Goal: Task Accomplishment & Management: Complete application form

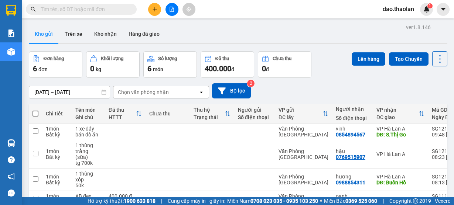
click at [79, 9] on input "text" at bounding box center [84, 9] width 87 height 8
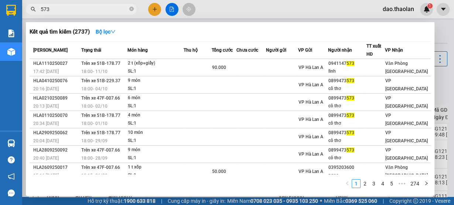
drag, startPoint x: 79, startPoint y: 10, endPoint x: 33, endPoint y: 8, distance: 46.2
click at [33, 8] on div "573" at bounding box center [72, 9] width 144 height 11
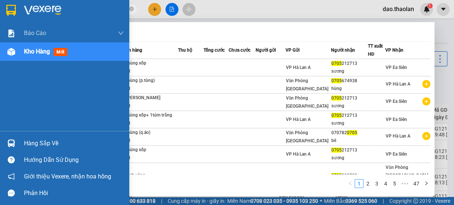
drag, startPoint x: 63, startPoint y: 10, endPoint x: 12, endPoint y: 5, distance: 51.9
click at [12, 5] on section "Kết quả tìm kiếm ( 466 ) Bộ lọc Mã ĐH Trạng thái Món hàng Thu hộ Tổng cước Chưa…" at bounding box center [227, 102] width 454 height 205
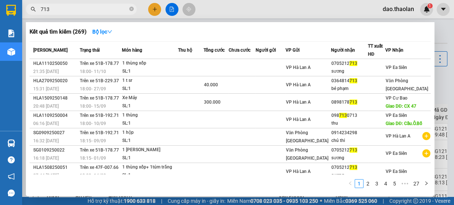
type input "713"
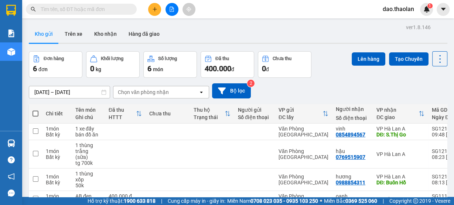
click at [73, 7] on input "text" at bounding box center [84, 9] width 87 height 8
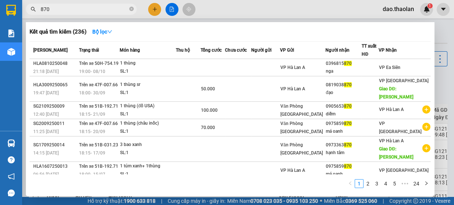
type input "870"
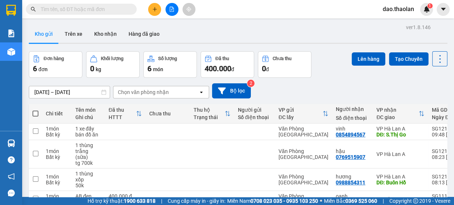
click at [68, 10] on input "text" at bounding box center [84, 9] width 87 height 8
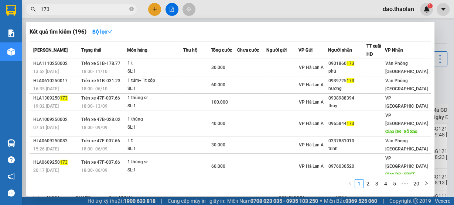
type input "173"
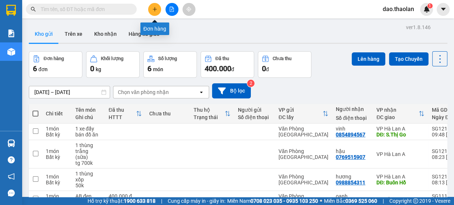
click at [156, 8] on icon "plus" at bounding box center [154, 9] width 5 height 5
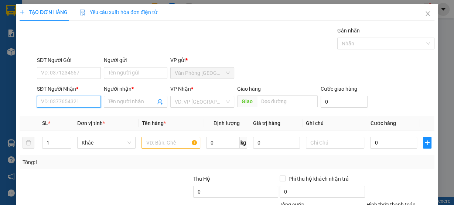
click at [70, 100] on input "SĐT Người Nhận *" at bounding box center [69, 102] width 64 height 12
type input "0359234318"
click at [84, 116] on div "0359234318 - hằng" at bounding box center [68, 116] width 54 height 8
type input "hằng"
type input "0359234318"
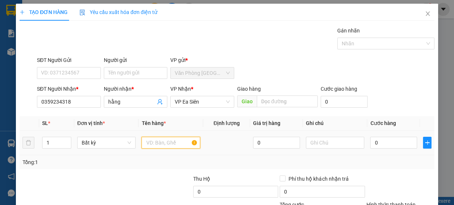
click at [144, 141] on input "text" at bounding box center [170, 143] width 59 height 12
type input "thùng bánh"
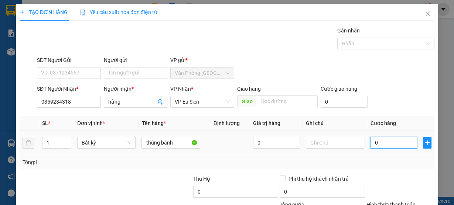
drag, startPoint x: 145, startPoint y: 142, endPoint x: 399, endPoint y: 143, distance: 254.6
click at [399, 143] on input "0" at bounding box center [393, 143] width 47 height 12
type input "003"
type input "3"
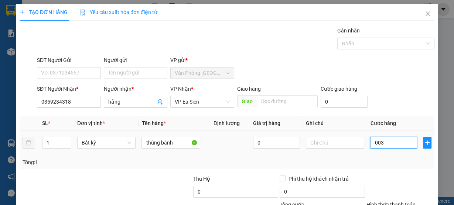
type input "0.030"
type input "30"
type input "000.300"
type input "300"
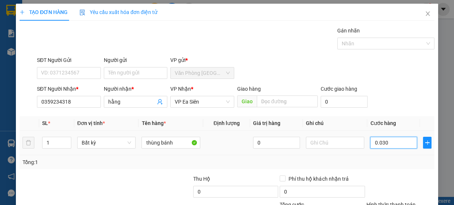
type input "300"
type input "0.003.000"
type input "3.000"
type input "000.330.000"
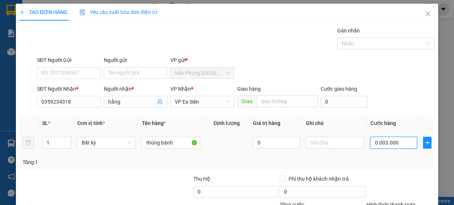
type input "330.000"
type input "000.333.000"
type input "333.000"
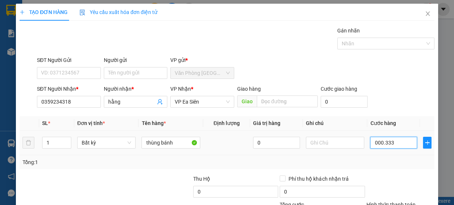
type input "00.033"
type input "33"
type input "0.003"
type input "3"
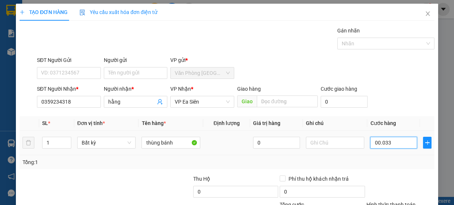
type input "3"
type input "000"
type input "0"
type input "003"
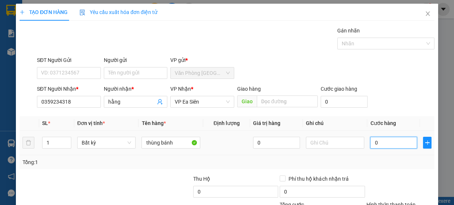
type input "3"
type input "0.030"
type input "30"
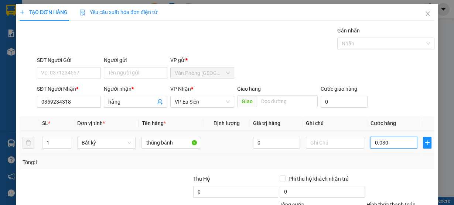
type input "00.300"
type input "300"
type input "0.003.000"
type input "3.000"
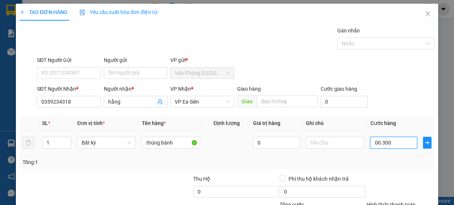
type input "3.000"
type input "000.030.000"
type input "30.000"
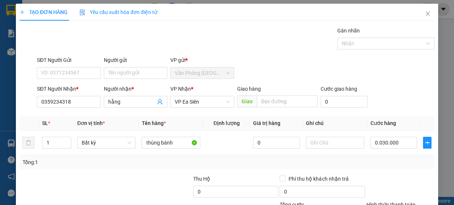
type input "30.000"
click at [369, 158] on div "Tổng: 1" at bounding box center [227, 162] width 409 height 8
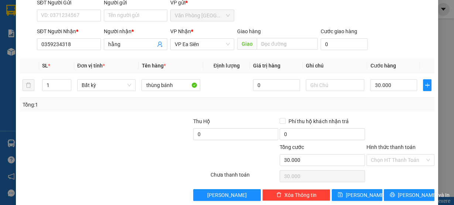
scroll to position [67, 0]
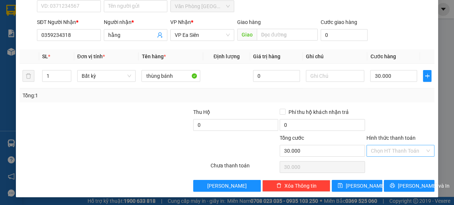
click at [388, 150] on input "Hình thức thanh toán" at bounding box center [397, 150] width 54 height 11
click at [383, 164] on div "Tại văn phòng" at bounding box center [396, 165] width 58 height 8
type input "0"
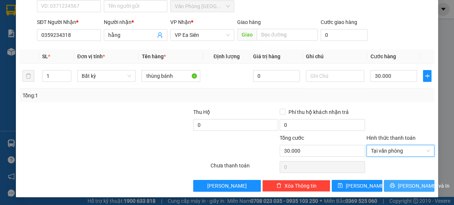
click at [401, 187] on span "[PERSON_NAME] và In" at bounding box center [423, 186] width 52 height 8
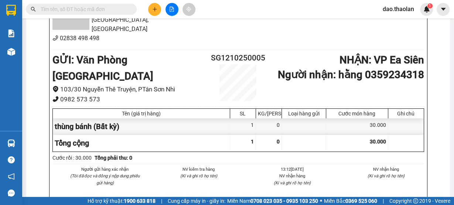
scroll to position [325, 0]
